Goal: Task Accomplishment & Management: Use online tool/utility

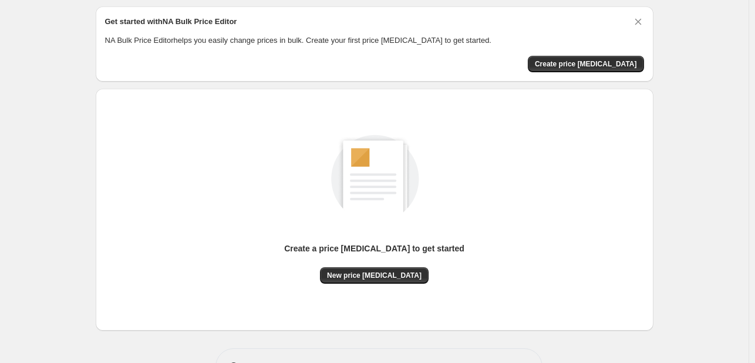
scroll to position [77, 0]
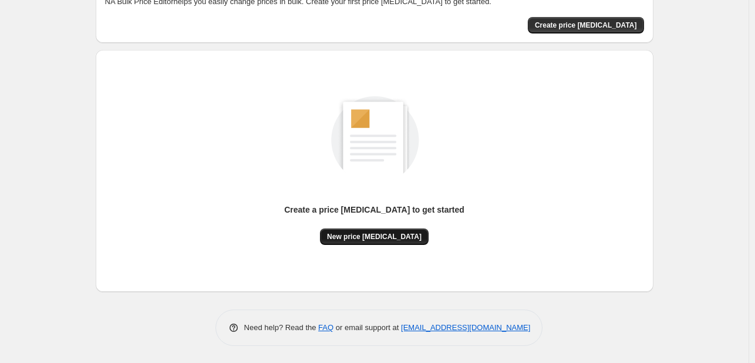
click at [390, 235] on span "New price [MEDICAL_DATA]" at bounding box center [374, 236] width 95 height 9
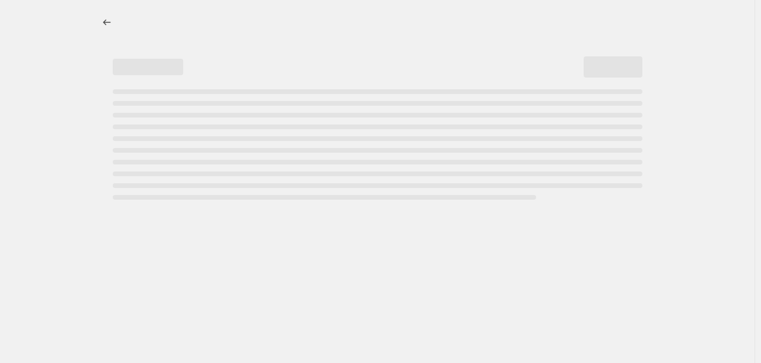
select select "percentage"
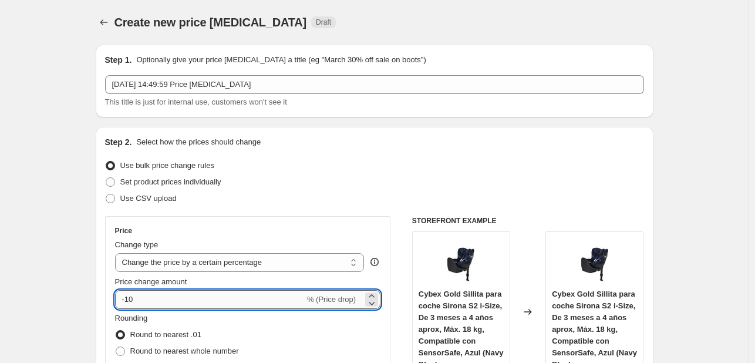
click at [191, 299] on input "-10" at bounding box center [210, 299] width 190 height 19
click at [188, 301] on input "-10" at bounding box center [210, 299] width 190 height 19
type input "-1"
click at [188, 301] on input "-3" at bounding box center [231, 299] width 232 height 19
click at [188, 301] on input "-30" at bounding box center [210, 299] width 190 height 19
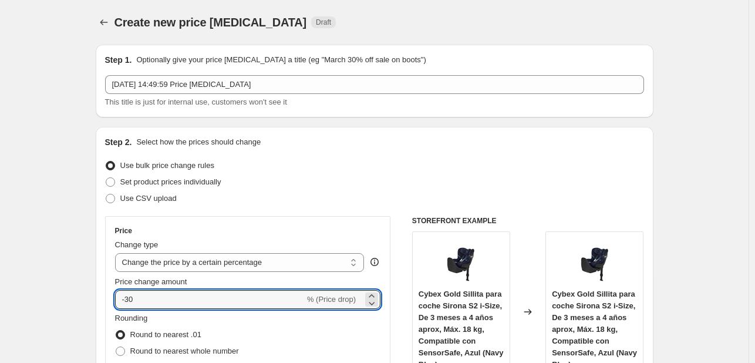
drag, startPoint x: 188, startPoint y: 301, endPoint x: 424, endPoint y: 293, distance: 236.1
click at [390, 311] on div "Price Change type Change the price to a certain amount Change the price by a ce…" at bounding box center [248, 322] width 286 height 212
type input "-30"
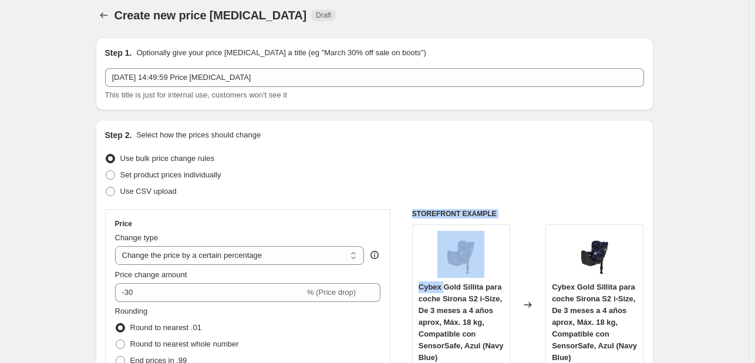
drag, startPoint x: 424, startPoint y: 293, endPoint x: 503, endPoint y: 238, distance: 95.6
click at [503, 240] on div "Step 2. Select how the prices should change Use bulk price change rules Set pro…" at bounding box center [375, 326] width 558 height 412
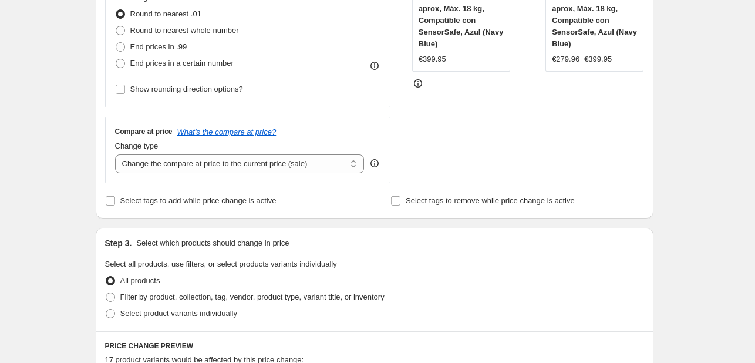
drag, startPoint x: 503, startPoint y: 238, endPoint x: 385, endPoint y: 191, distance: 126.5
click at [405, 203] on div "Step 1. Optionally give your price [MEDICAL_DATA] a title (eg "March 30% off sa…" at bounding box center [369, 304] width 567 height 1179
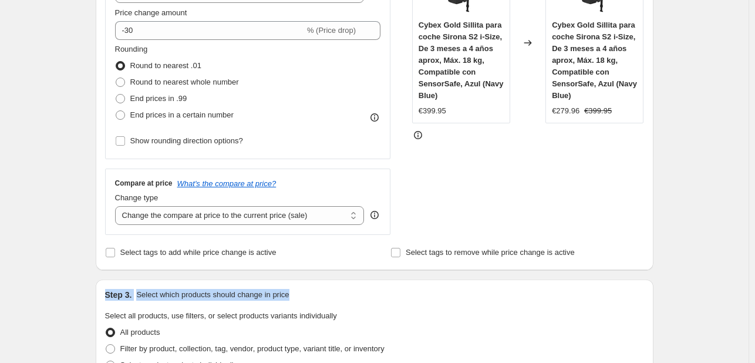
scroll to position [117, 0]
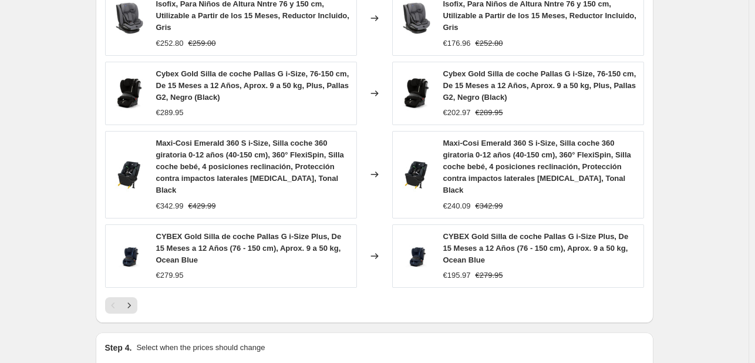
scroll to position [911, 0]
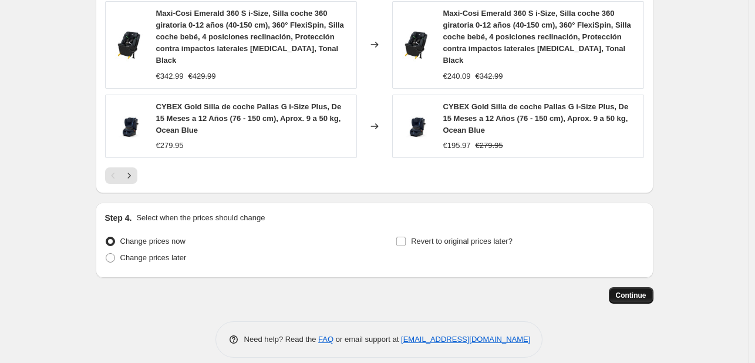
click at [632, 289] on button "Continue" at bounding box center [631, 295] width 45 height 16
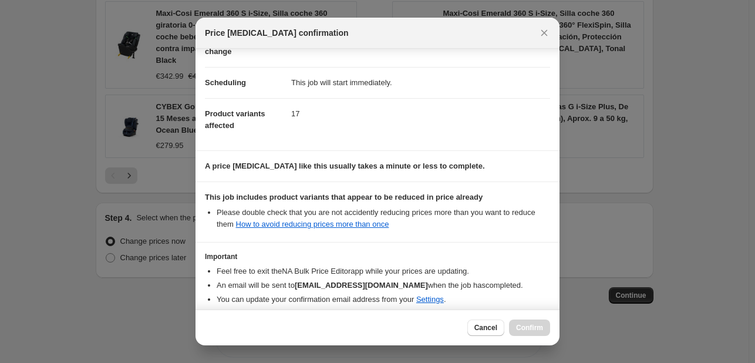
scroll to position [130, 0]
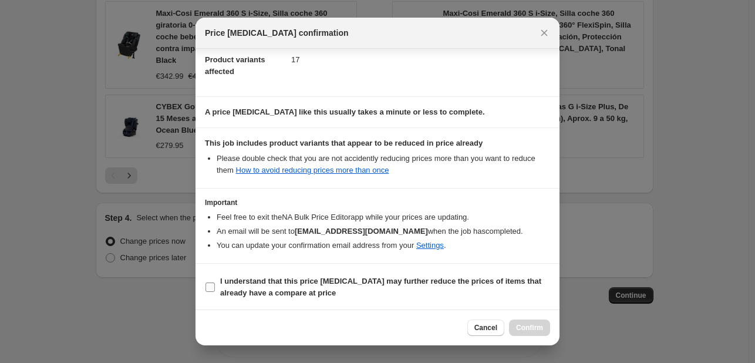
click at [257, 282] on b "I understand that this price [MEDICAL_DATA] may further reduce the prices of it…" at bounding box center [380, 286] width 321 height 21
click at [215, 282] on input "I understand that this price [MEDICAL_DATA] may further reduce the prices of it…" at bounding box center [209, 286] width 9 height 9
checkbox input "true"
click at [528, 328] on span "Confirm" at bounding box center [529, 327] width 27 height 9
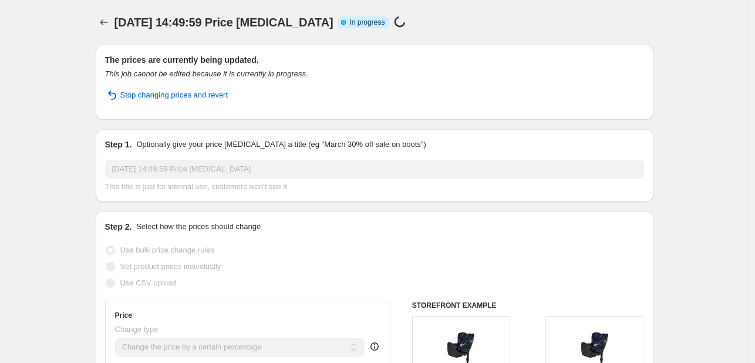
select select "percentage"
